Goal: Task Accomplishment & Management: Complete application form

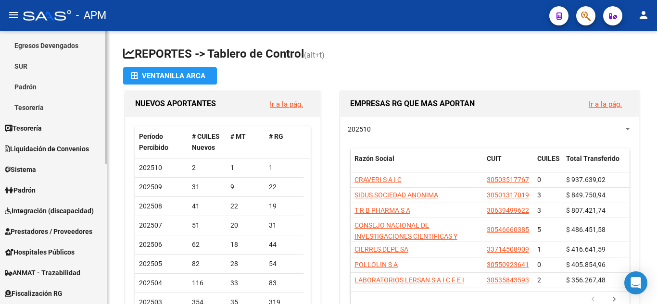
scroll to position [144, 0]
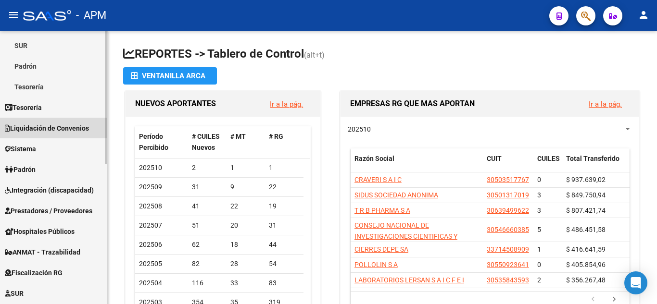
click at [42, 127] on span "Liquidación de Convenios" at bounding box center [47, 128] width 84 height 11
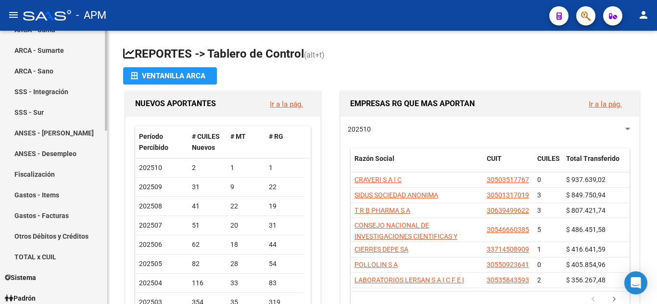
scroll to position [240, 0]
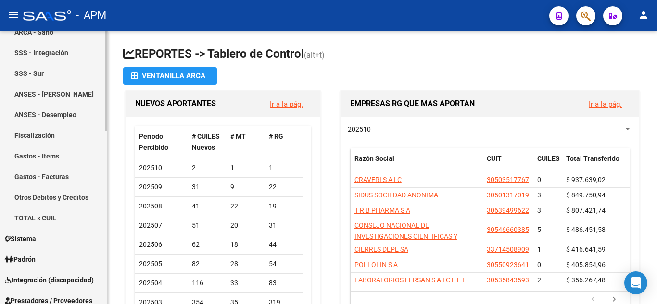
click at [46, 157] on link "Gastos - Items" at bounding box center [53, 156] width 107 height 21
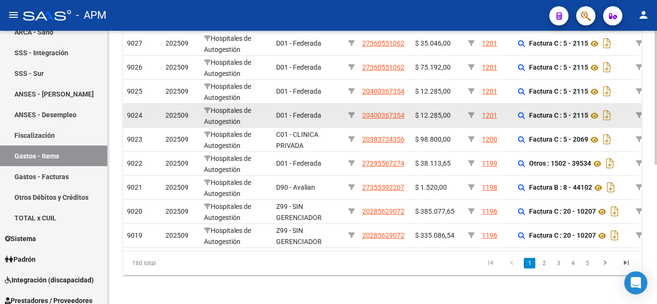
scroll to position [285, 0]
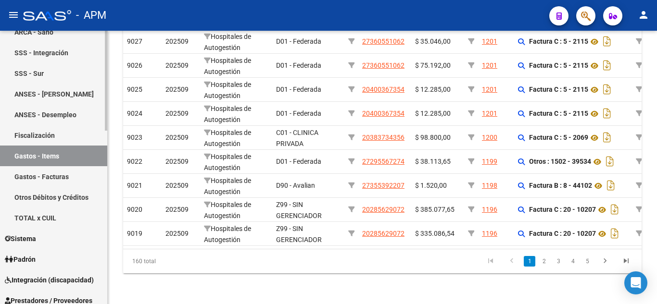
click at [39, 171] on link "Gastos - Facturas" at bounding box center [53, 176] width 107 height 21
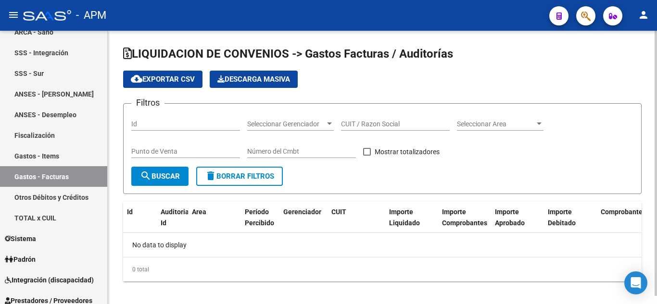
checkbox input "true"
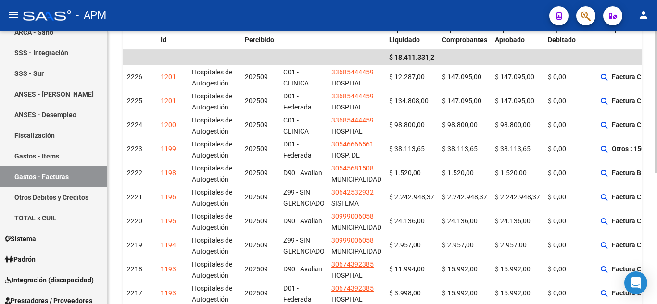
scroll to position [192, 0]
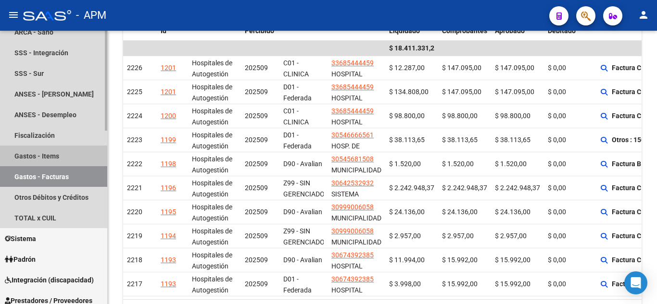
click at [54, 155] on link "Gastos - Items" at bounding box center [53, 156] width 107 height 21
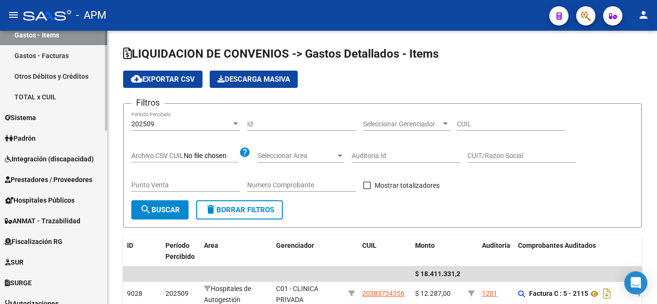
scroll to position [433, 0]
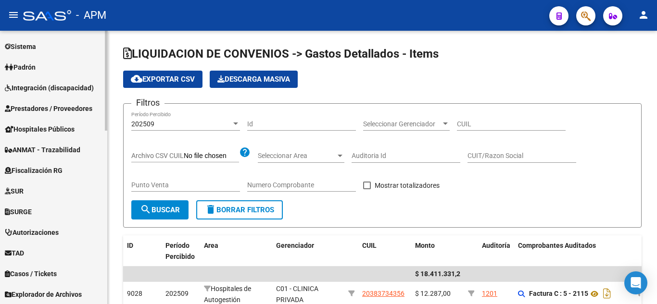
click at [57, 104] on span "Prestadores / Proveedores" at bounding box center [48, 108] width 87 height 11
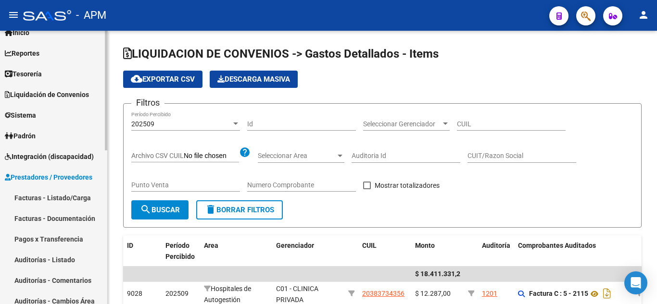
scroll to position [0, 0]
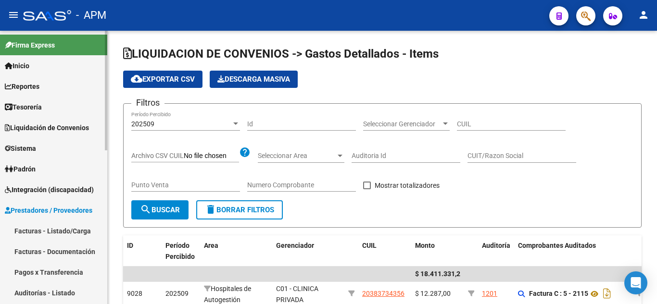
click at [58, 229] on link "Facturas - Listado/Carga" at bounding box center [53, 231] width 107 height 21
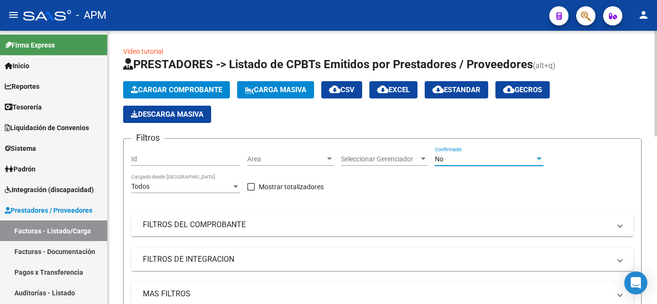
click at [486, 159] on div "No" at bounding box center [485, 159] width 100 height 8
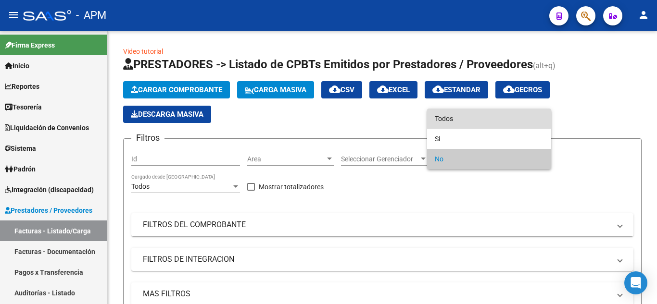
click at [480, 121] on span "Todos" at bounding box center [489, 119] width 109 height 20
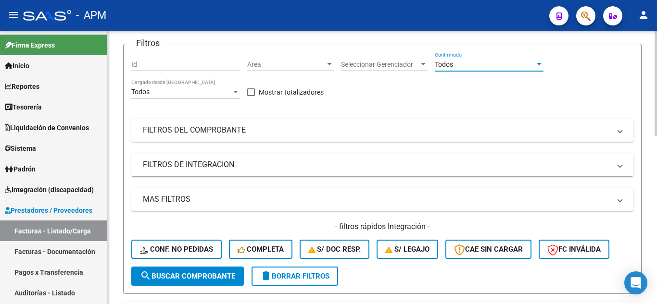
scroll to position [96, 0]
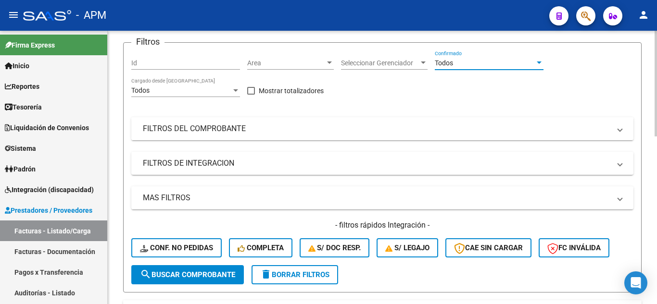
click at [350, 134] on mat-panel-title "FILTROS DEL COMPROBANTE" at bounding box center [376, 129] width 467 height 11
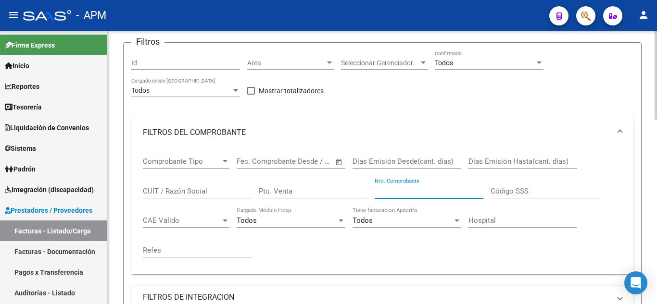
click at [426, 188] on input "Nro. Comprobante" at bounding box center [428, 191] width 109 height 9
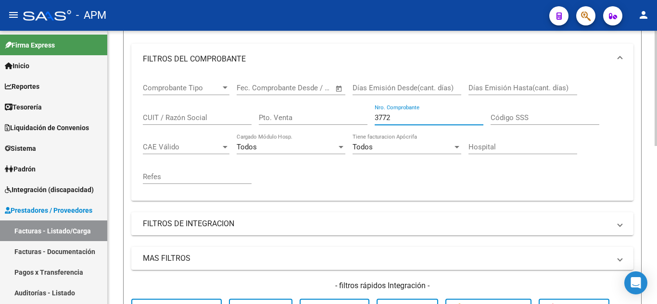
scroll to position [336, 0]
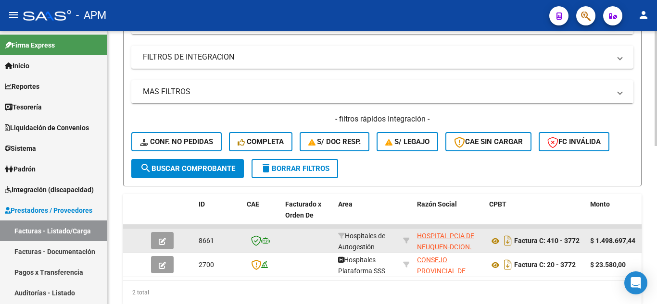
type input "3772"
click at [159, 237] on span "button" at bounding box center [162, 240] width 7 height 9
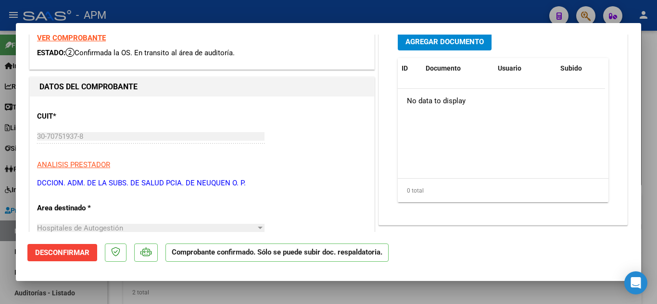
scroll to position [0, 0]
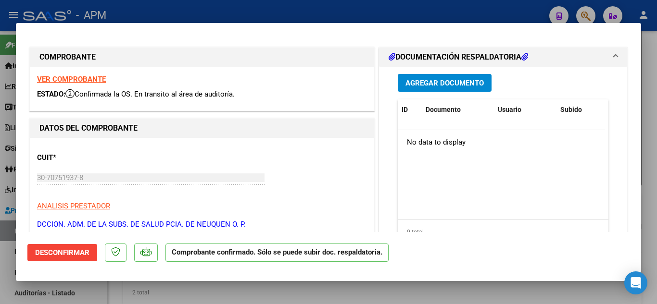
type input "$ 0,00"
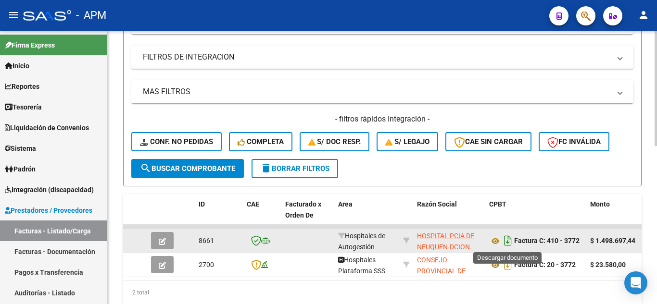
click at [510, 244] on icon "Descargar documento" at bounding box center [507, 240] width 12 height 15
